Goal: Information Seeking & Learning: Learn about a topic

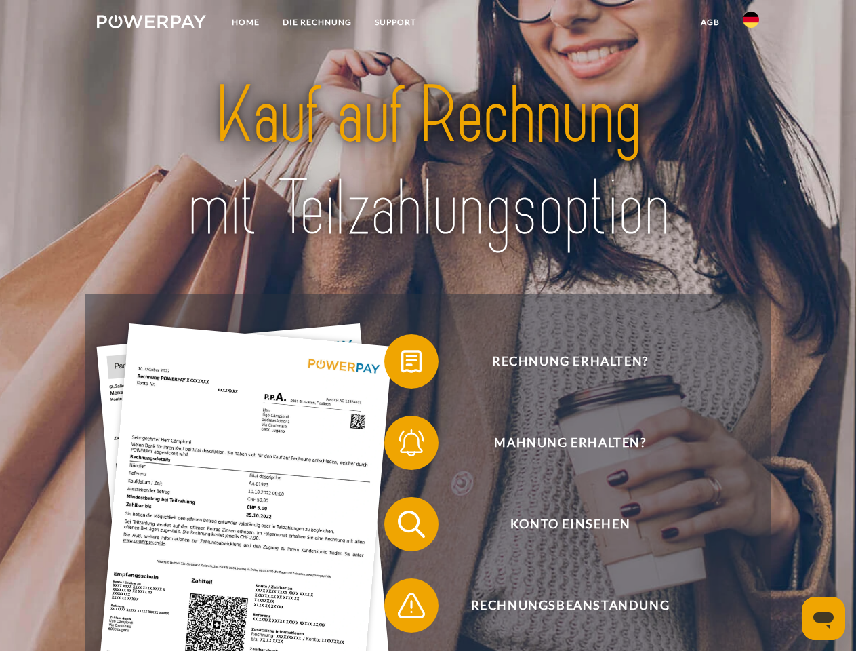
click at [151, 24] on img at bounding box center [151, 22] width 109 height 14
click at [751, 24] on img at bounding box center [751, 20] width 16 height 16
click at [710, 22] on link "agb" at bounding box center [710, 22] width 42 height 24
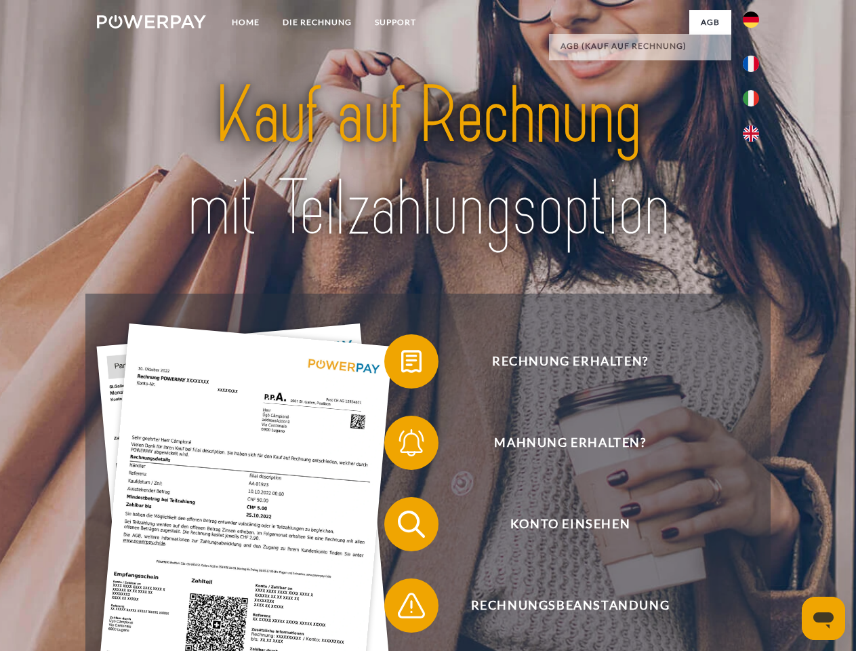
click at [401, 364] on span at bounding box center [391, 361] width 68 height 68
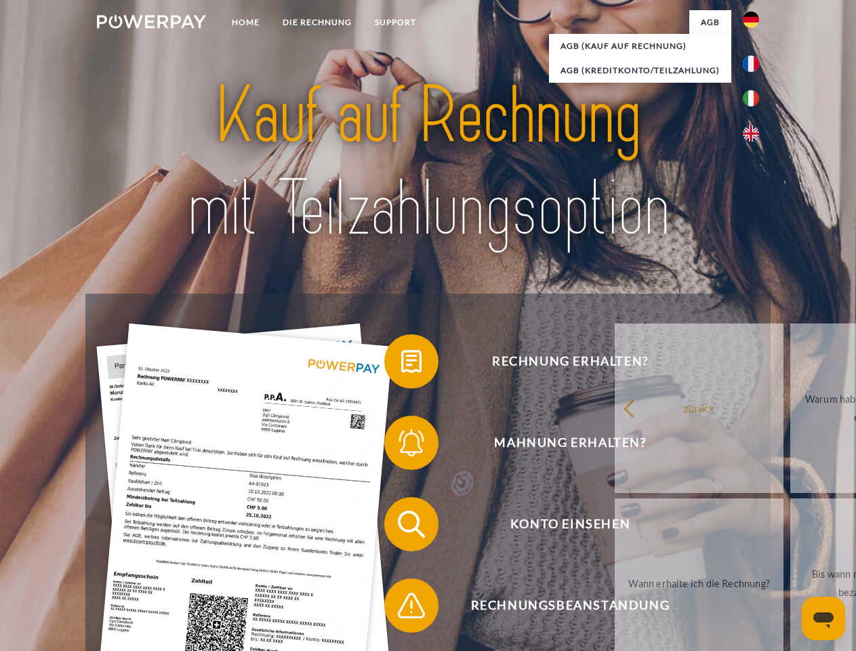
click at [401, 445] on span at bounding box center [391, 443] width 68 height 68
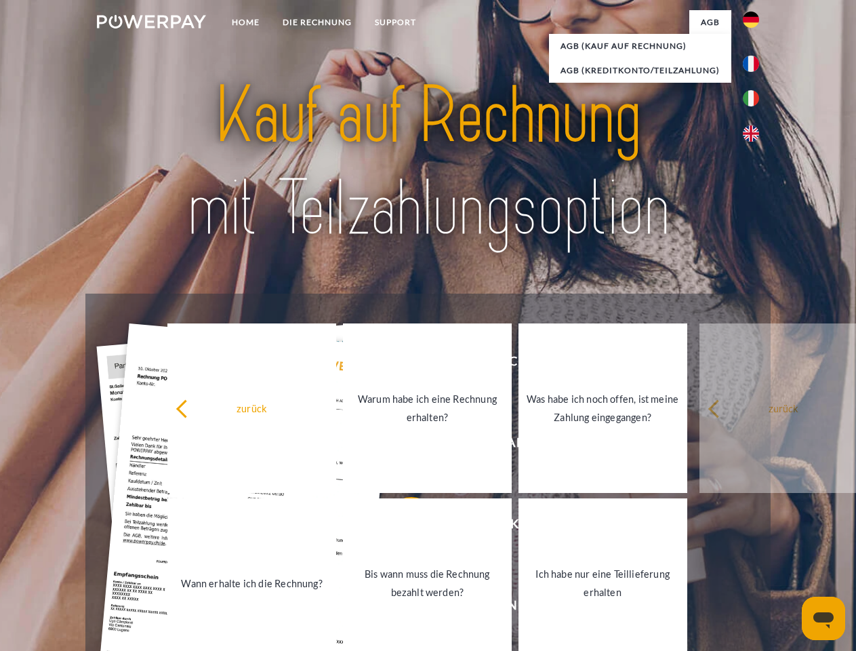
click at [401, 527] on link "Bis wann muss die Rechnung bezahlt werden?" at bounding box center [427, 582] width 169 height 169
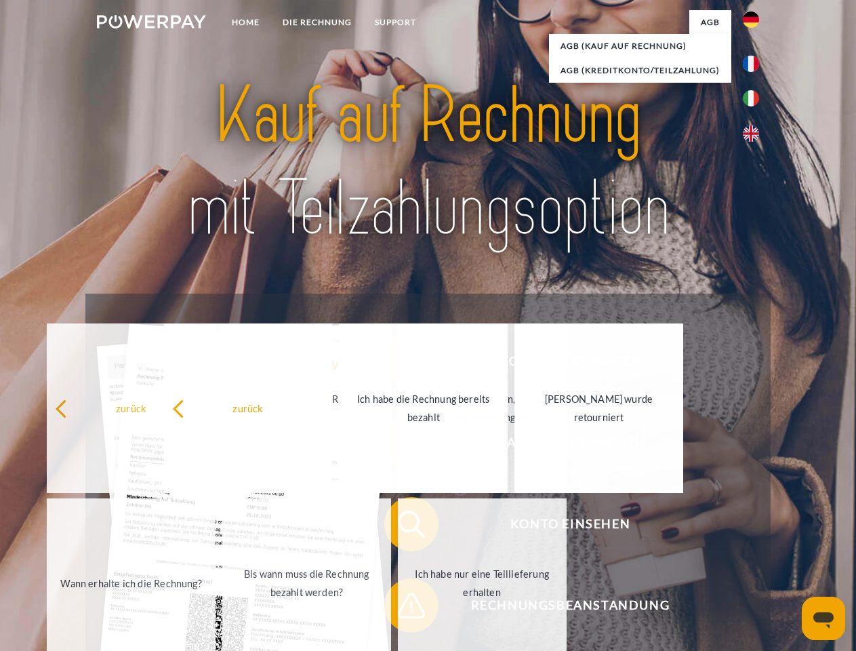
click at [401, 608] on span at bounding box center [391, 605] width 68 height 68
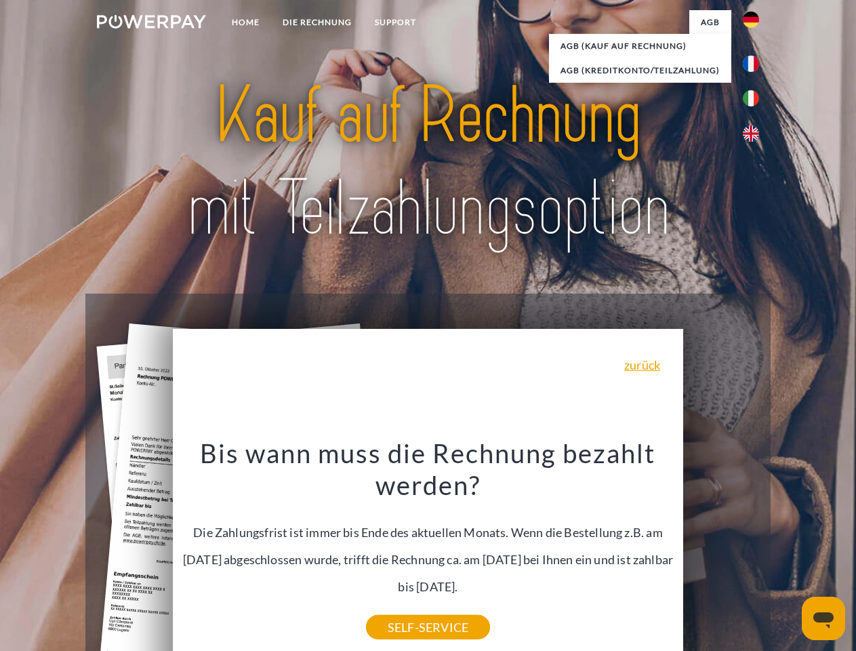
click at [824, 618] on icon "Messaging-Fenster öffnen" at bounding box center [823, 620] width 20 height 16
